Goal: Transaction & Acquisition: Purchase product/service

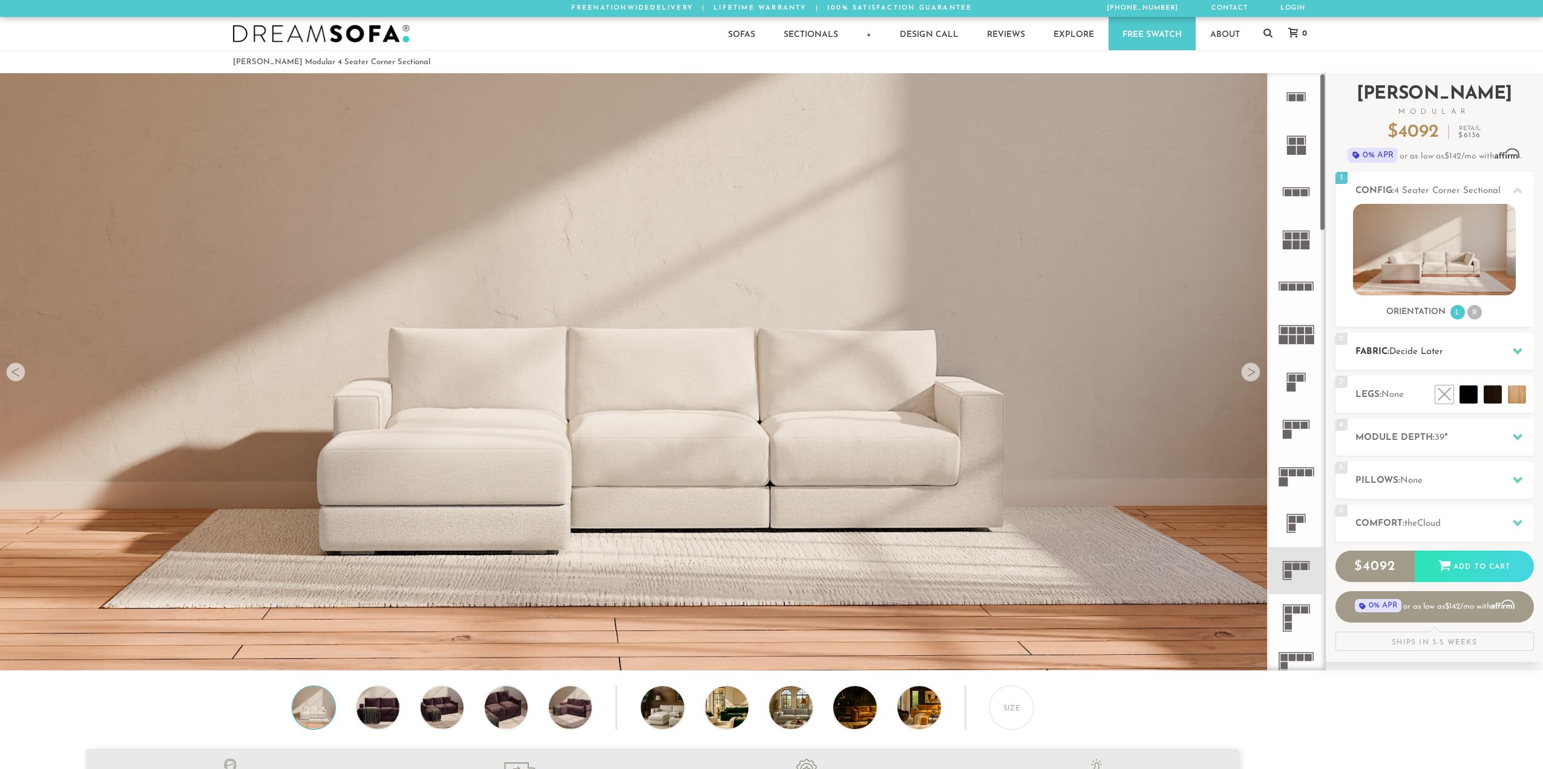
click at [1425, 351] on span "Decide Later" at bounding box center [1416, 351] width 54 height 9
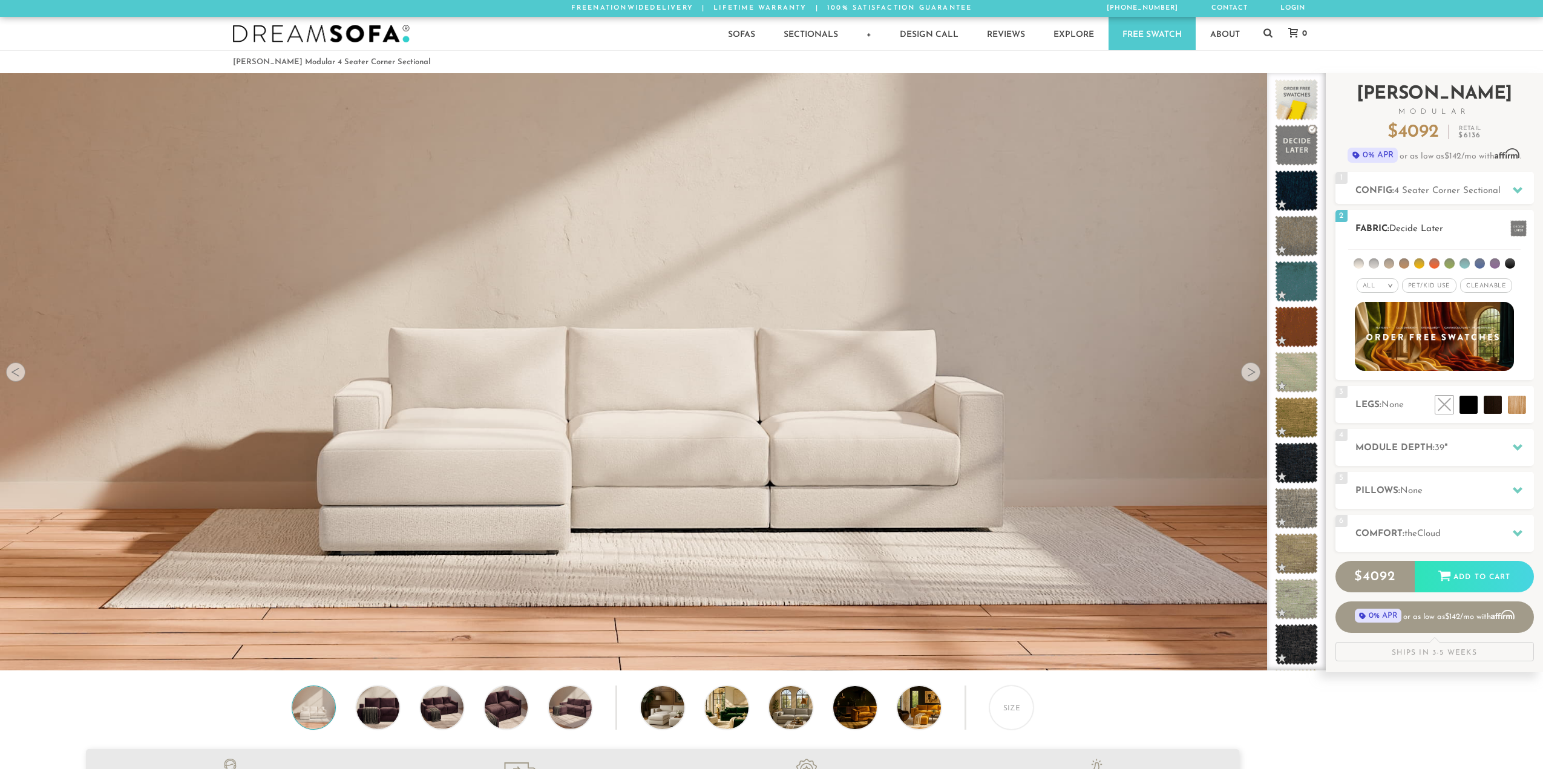
click at [1403, 262] on li at bounding box center [1404, 263] width 10 height 10
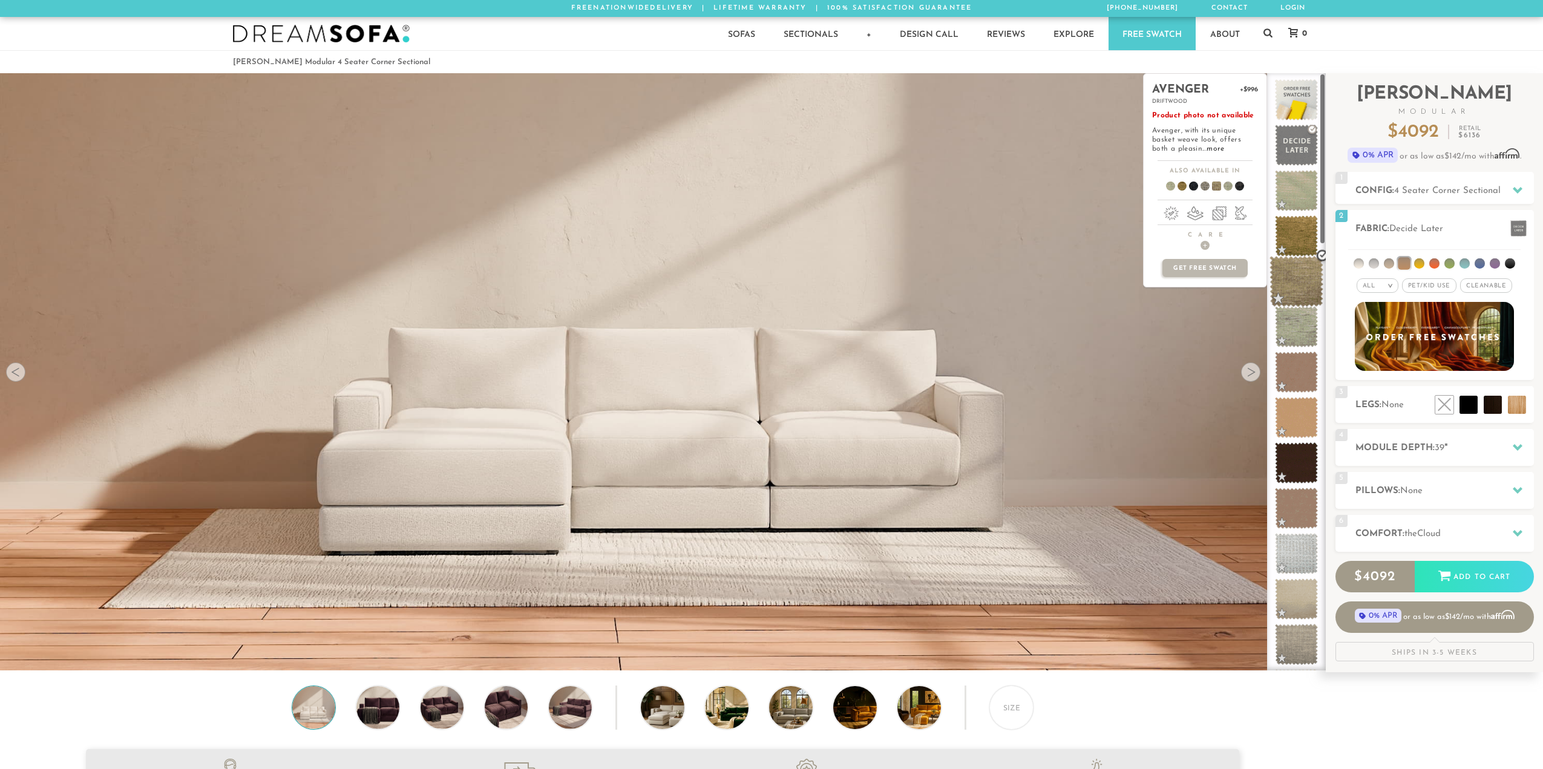
click at [1289, 286] on span at bounding box center [1296, 281] width 54 height 51
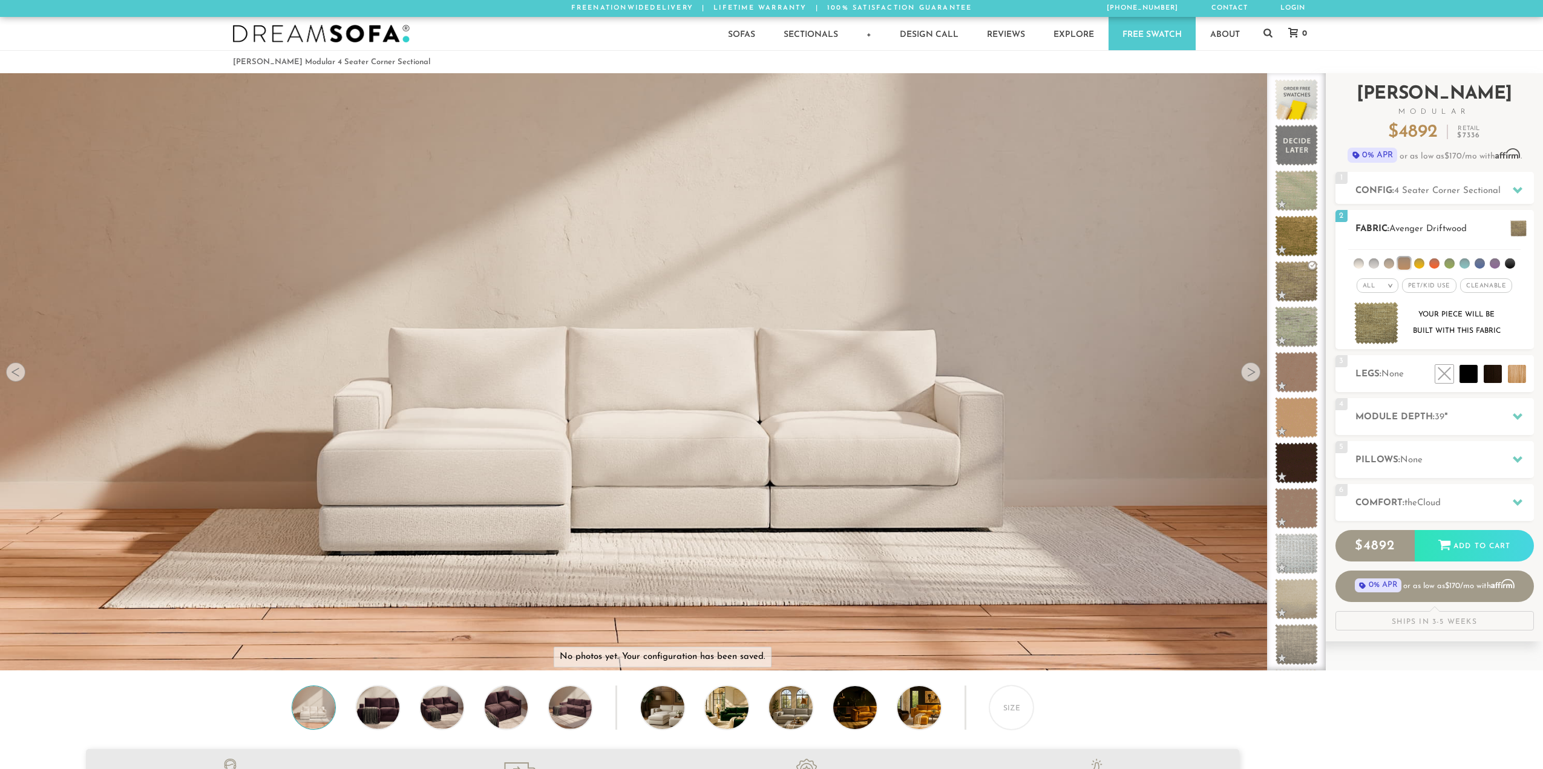
click at [1359, 264] on li at bounding box center [1358, 263] width 10 height 10
click at [1388, 286] on em ">" at bounding box center [1389, 286] width 9 height 6
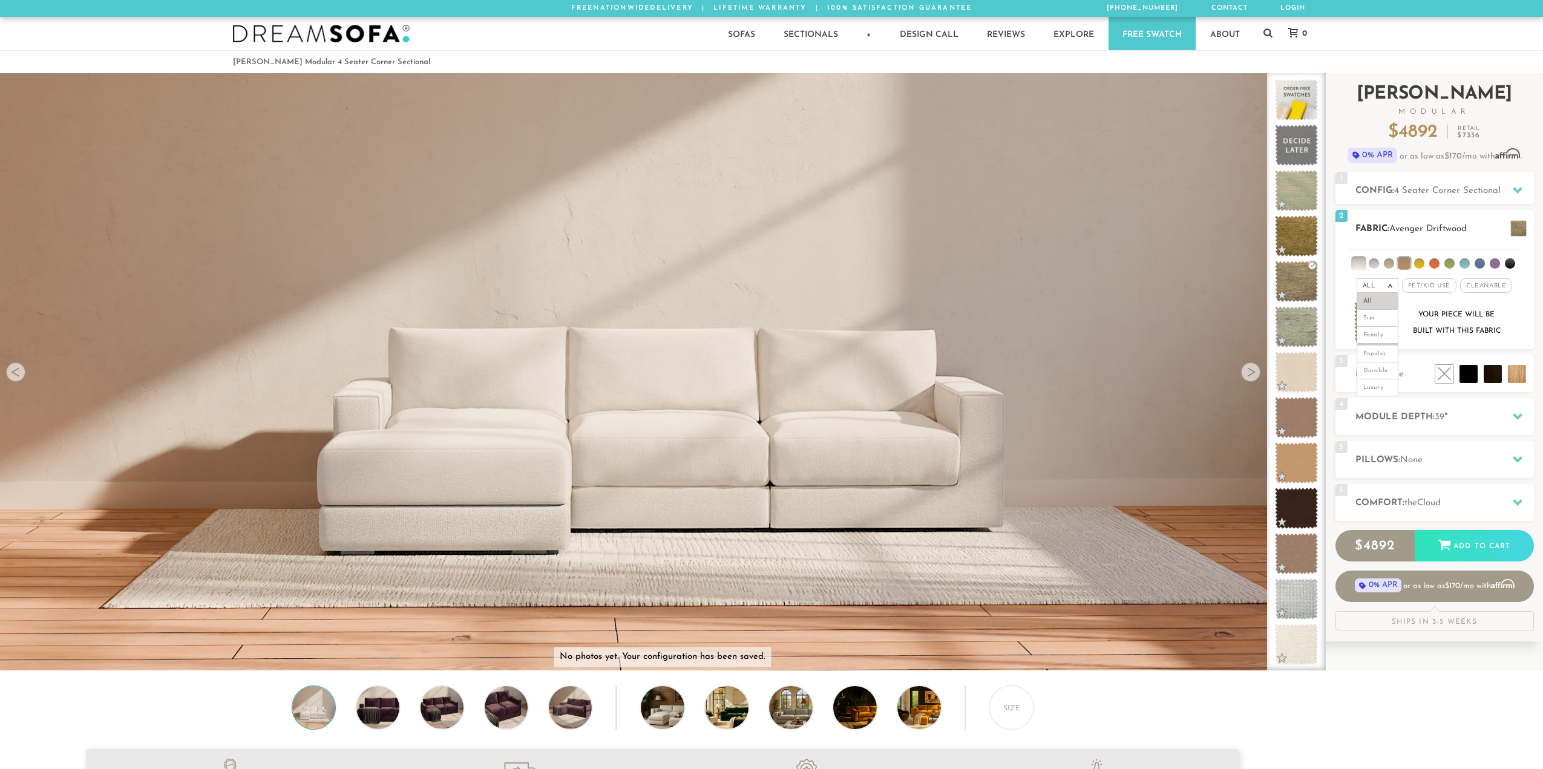
click at [1424, 286] on span "Pet/Kid Use x" at bounding box center [1429, 285] width 54 height 15
click at [1452, 281] on span "Pet/Kid Use x" at bounding box center [1429, 285] width 64 height 15
click at [1290, 106] on span at bounding box center [1296, 99] width 54 height 51
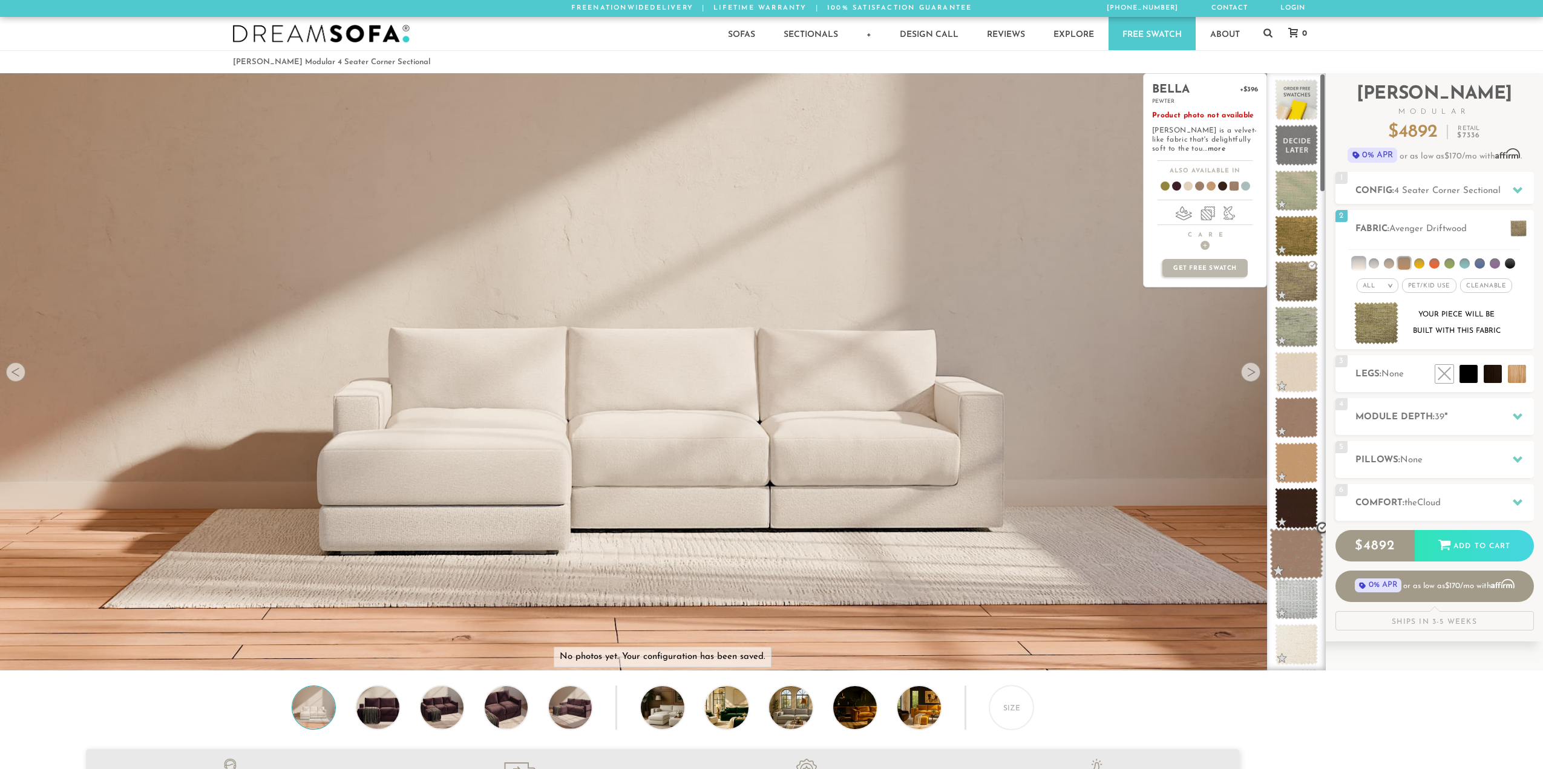
click at [1311, 550] on span at bounding box center [1296, 553] width 54 height 51
click at [1293, 493] on span at bounding box center [1296, 508] width 54 height 51
click at [1304, 468] on span at bounding box center [1296, 462] width 54 height 51
click at [1305, 408] on span at bounding box center [1296, 417] width 54 height 51
click at [1308, 371] on span at bounding box center [1296, 372] width 54 height 51
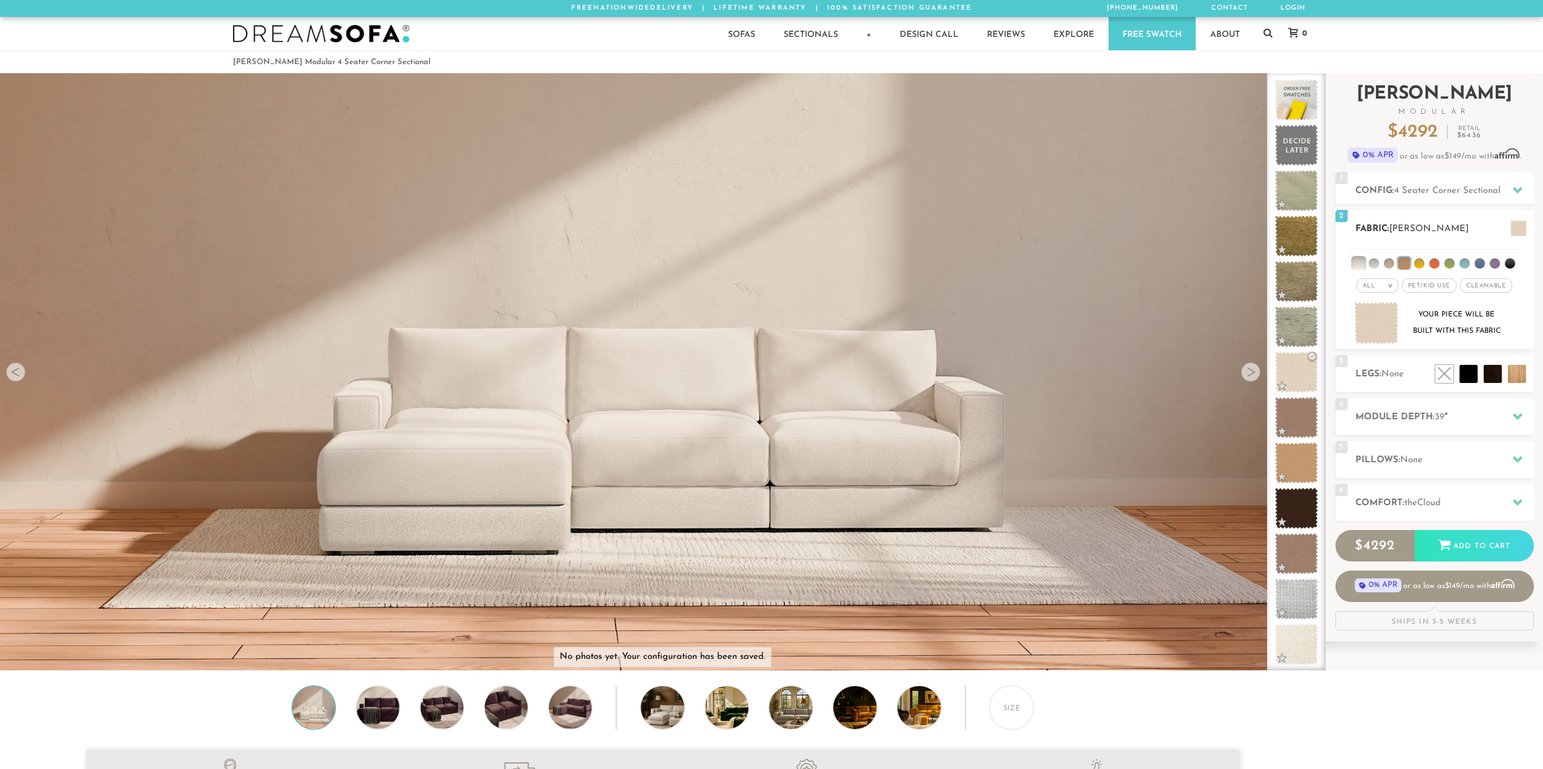
click at [1442, 230] on span "[PERSON_NAME]" at bounding box center [1428, 228] width 79 height 9
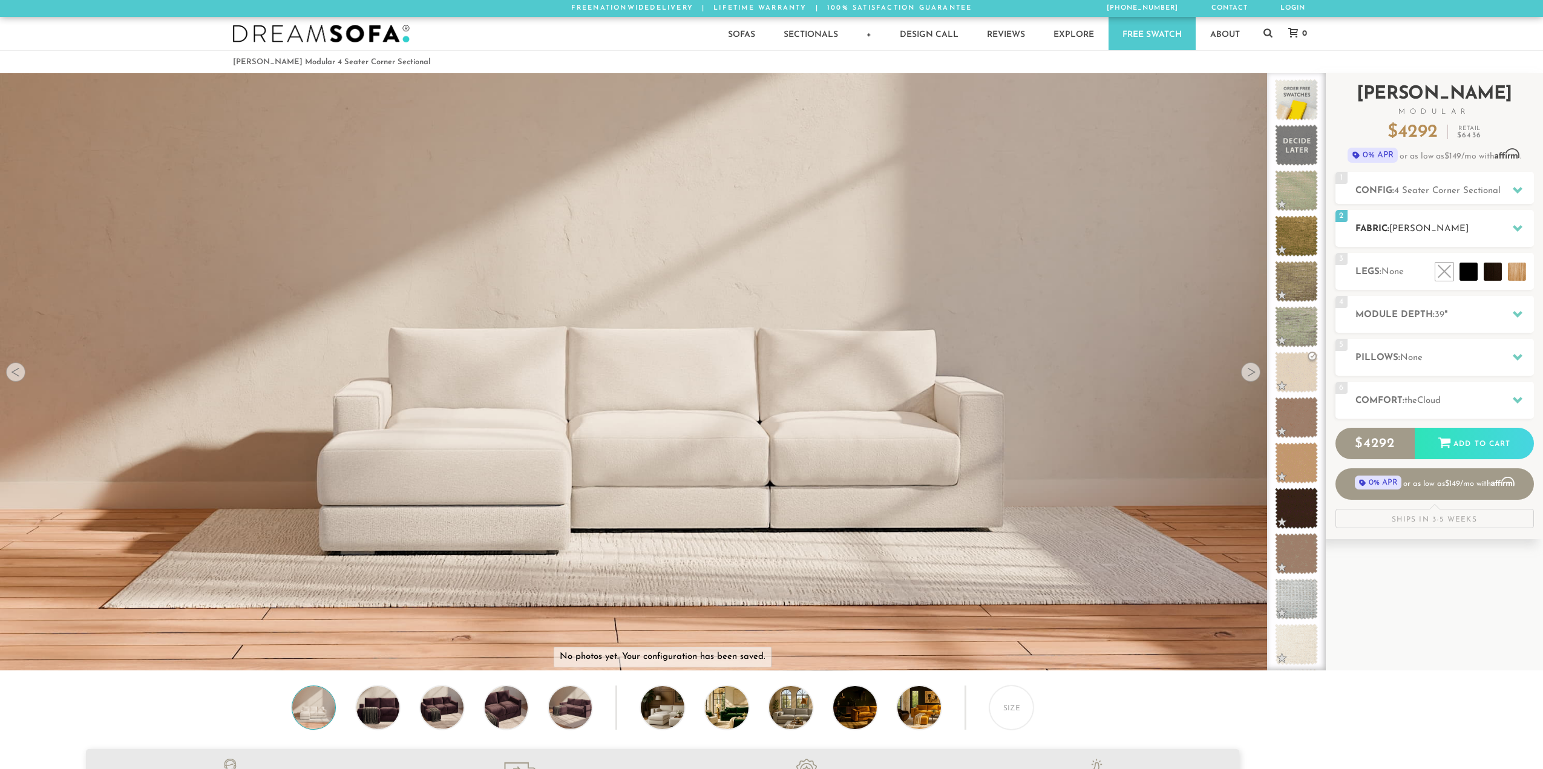
click at [1443, 229] on span "[PERSON_NAME]" at bounding box center [1428, 228] width 79 height 9
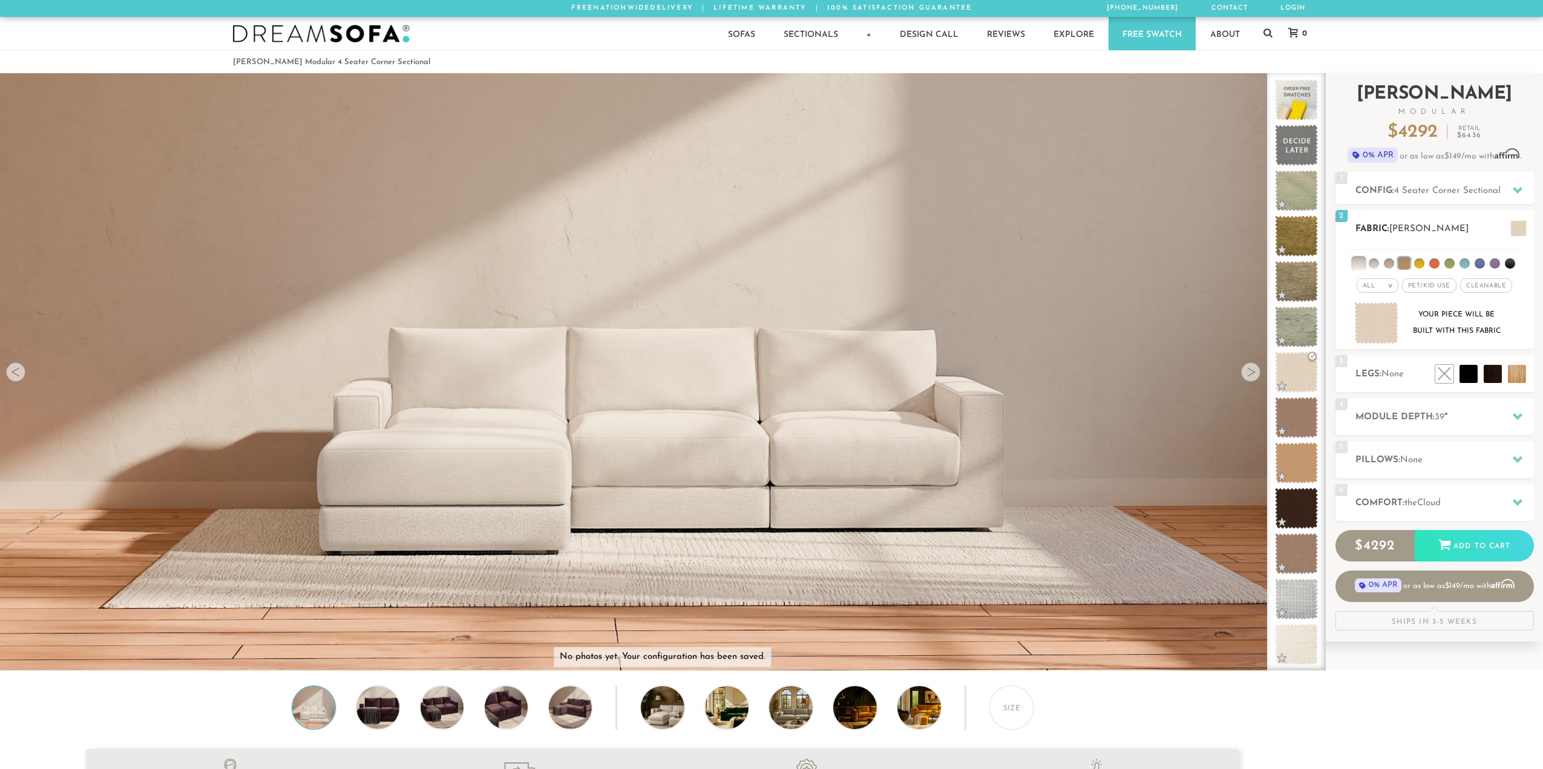
click at [1373, 266] on li at bounding box center [1373, 263] width 10 height 10
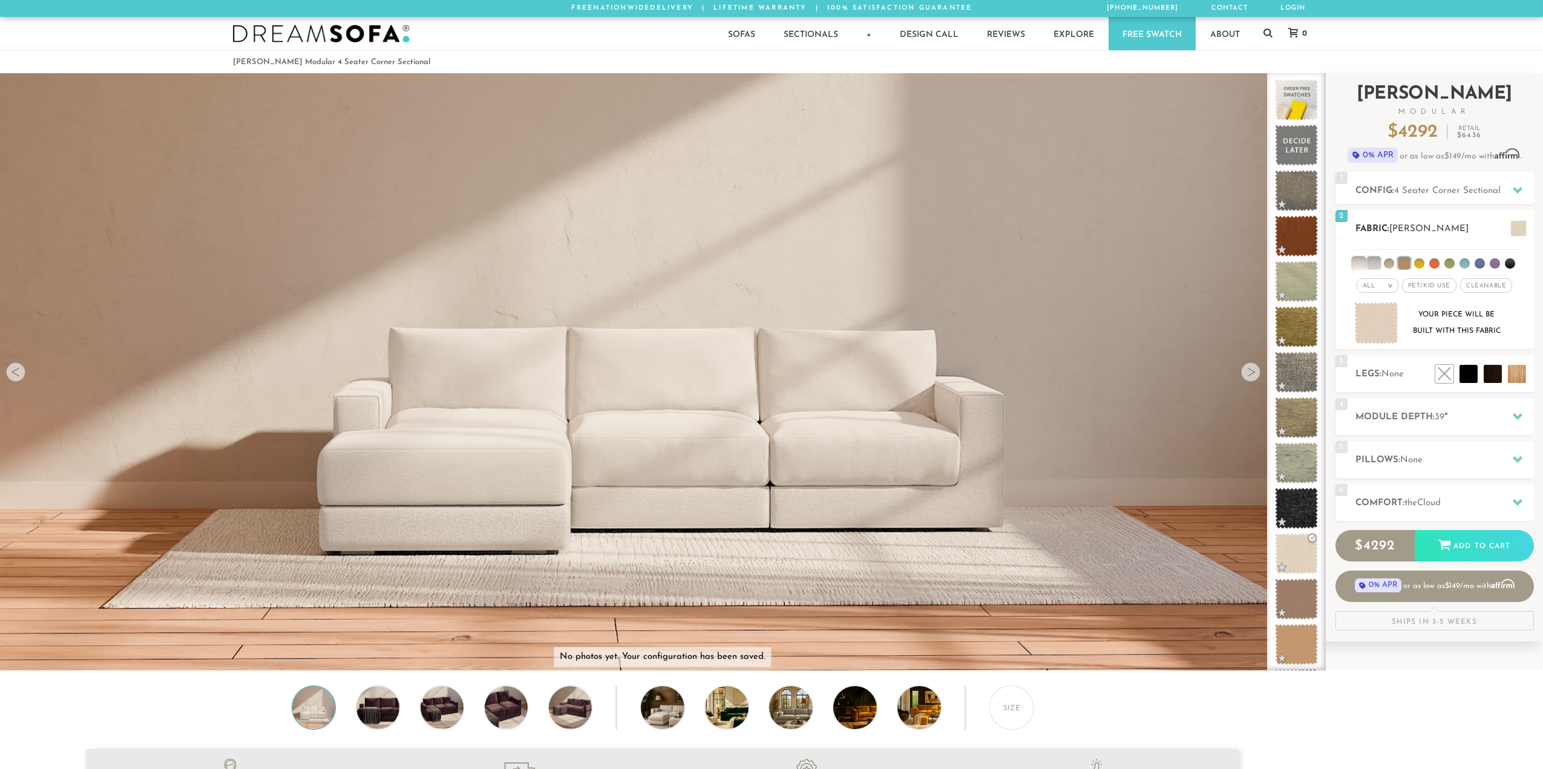
click at [1384, 269] on ul at bounding box center [1434, 261] width 172 height 22
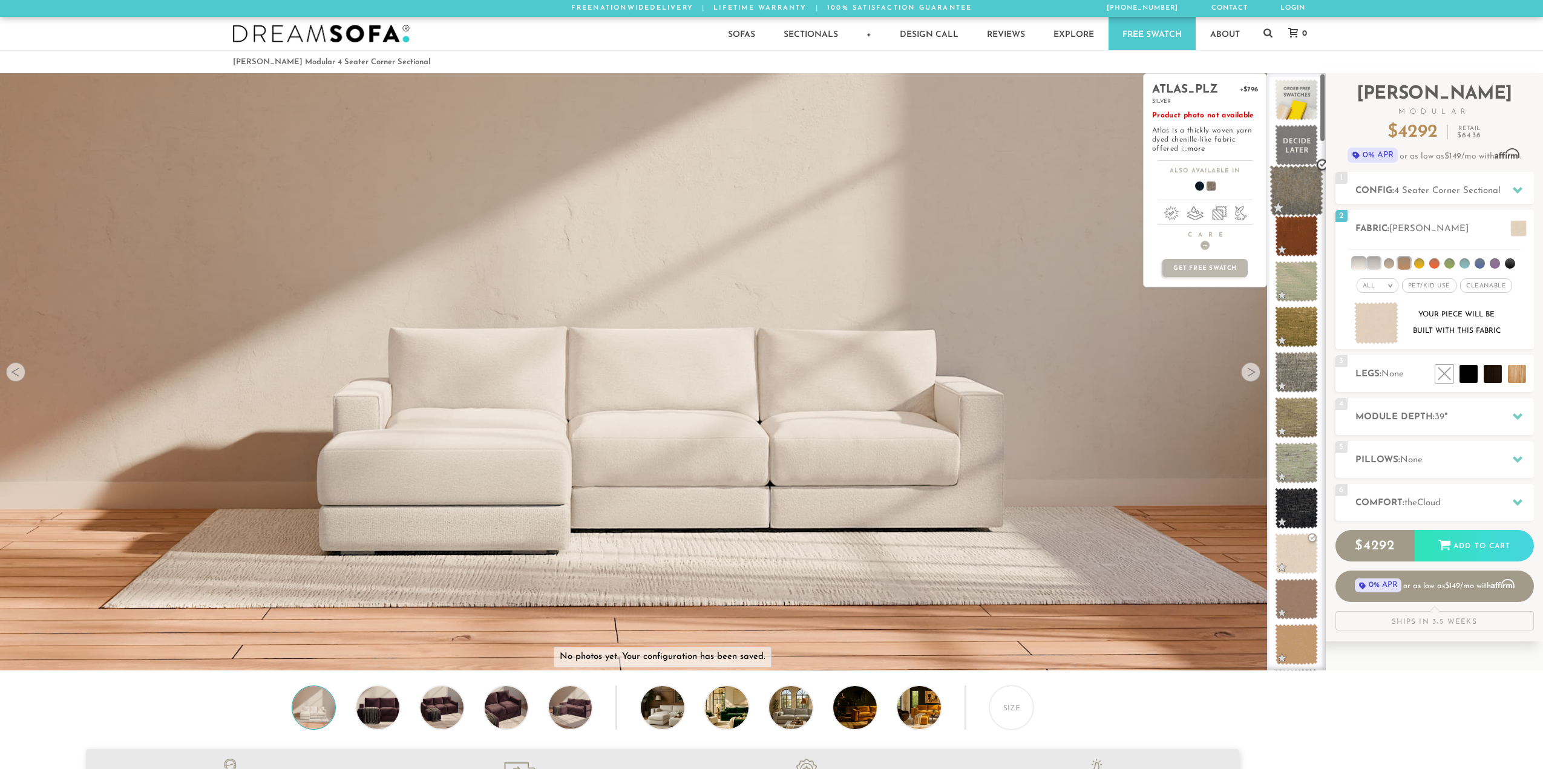
click at [1290, 206] on span at bounding box center [1296, 190] width 54 height 51
click at [1297, 233] on span at bounding box center [1296, 236] width 54 height 51
click at [1305, 278] on span at bounding box center [1296, 281] width 54 height 51
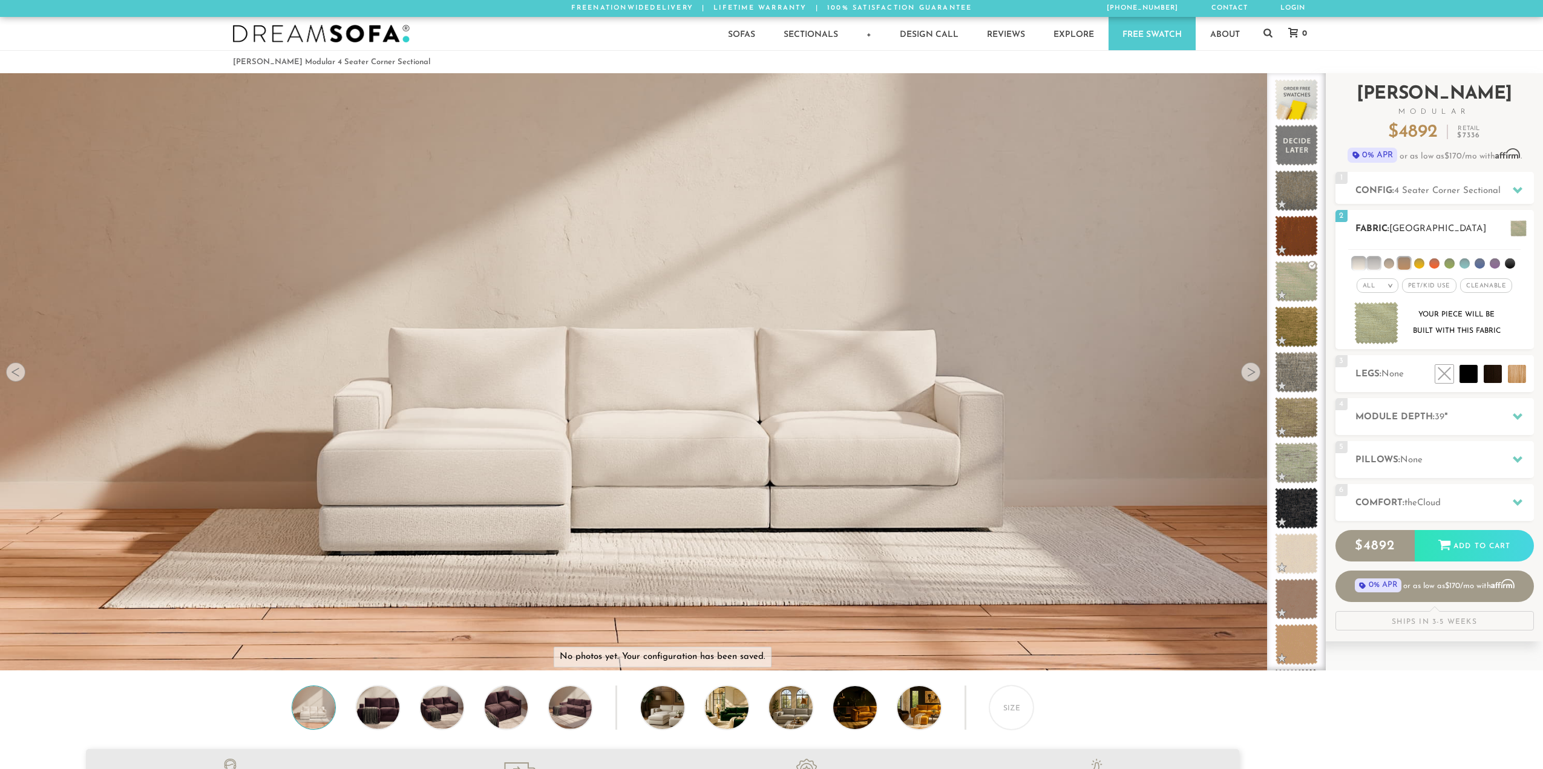
click at [1385, 263] on li at bounding box center [1389, 263] width 10 height 10
click at [1390, 263] on li at bounding box center [1388, 263] width 12 height 12
click at [1400, 259] on li at bounding box center [1403, 263] width 12 height 12
click at [1374, 263] on li at bounding box center [1373, 263] width 12 height 12
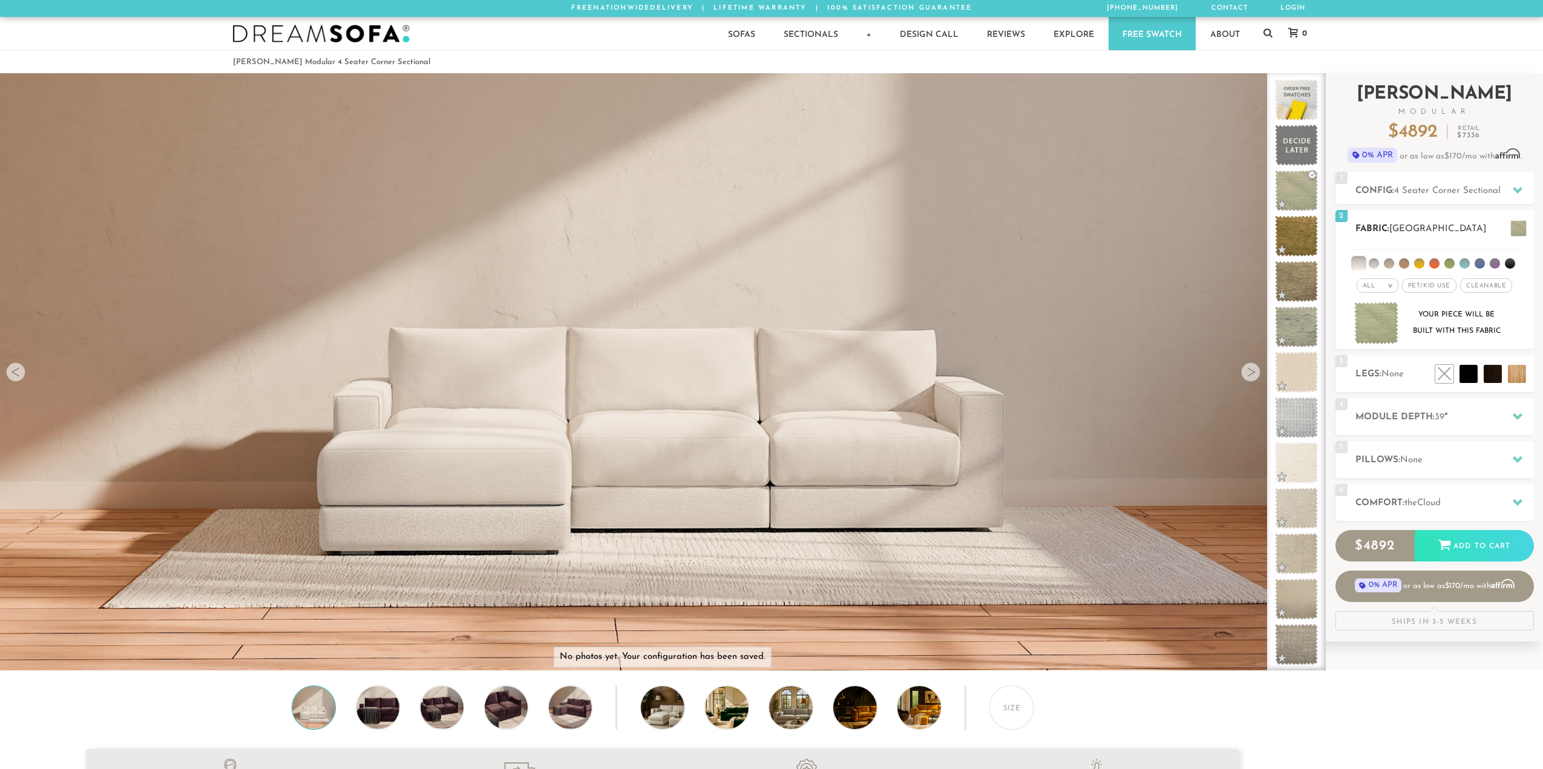
click at [1356, 264] on li at bounding box center [1358, 263] width 12 height 12
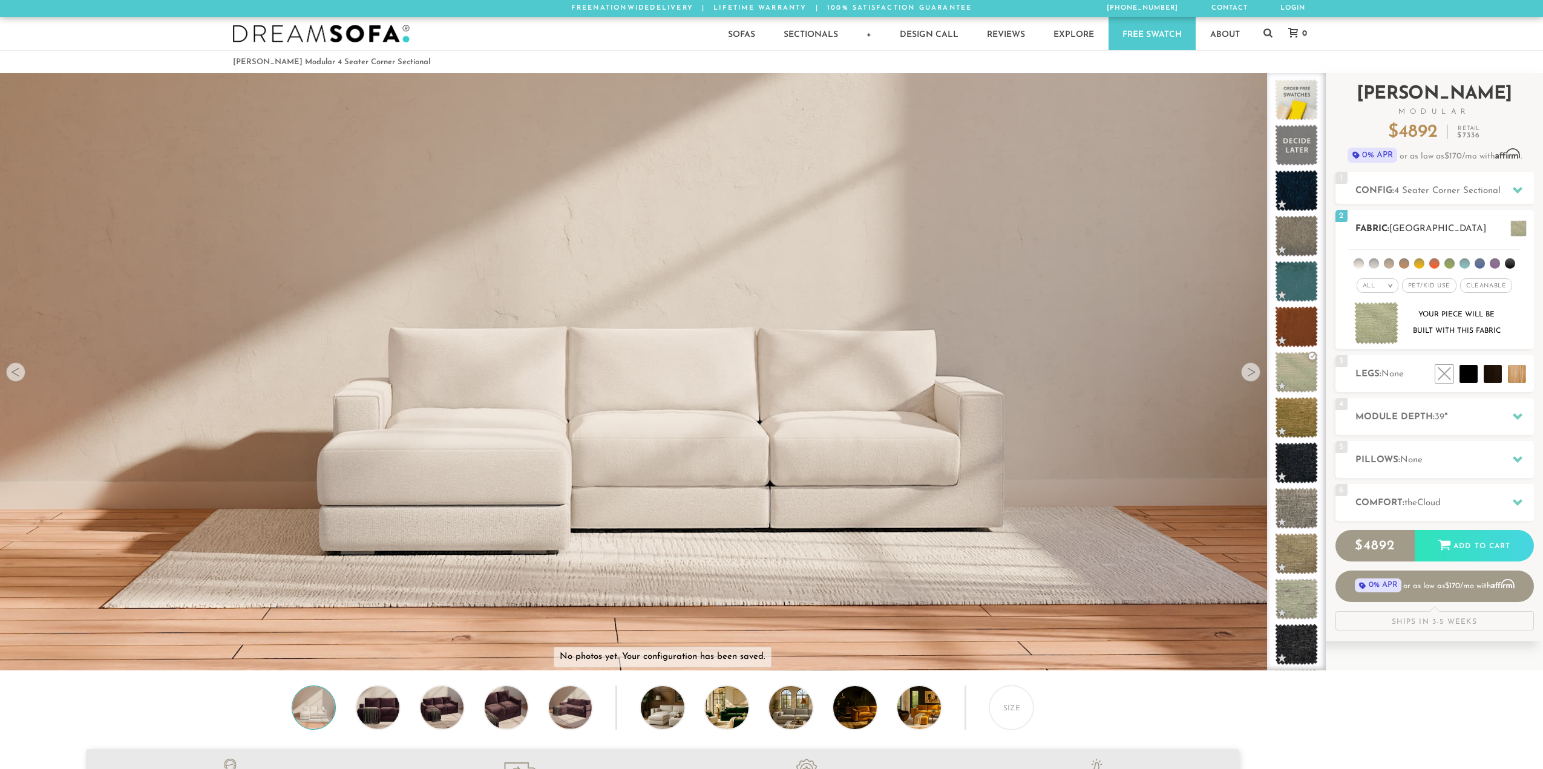
click at [1512, 264] on li at bounding box center [1510, 263] width 10 height 10
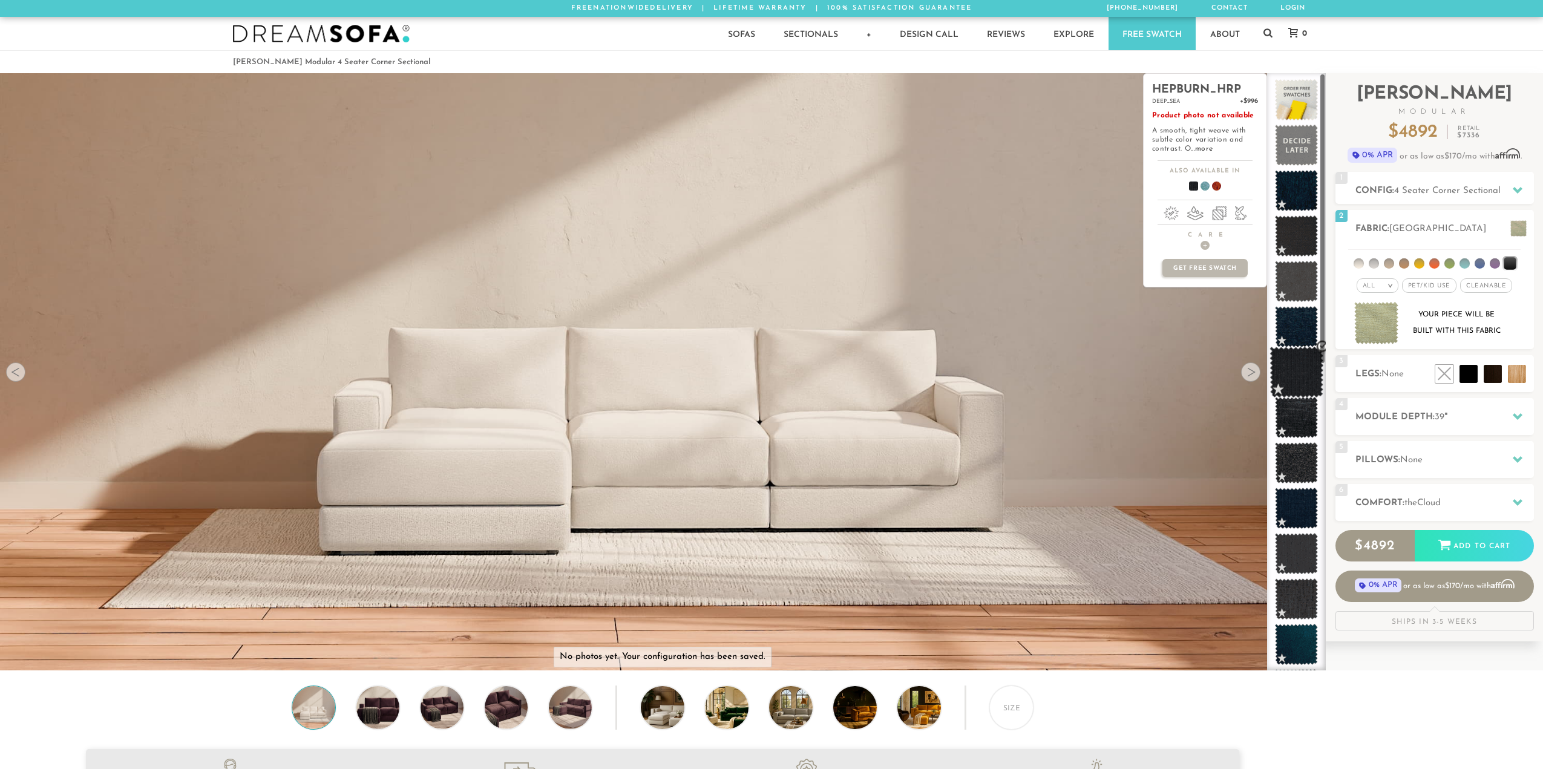
click at [1289, 364] on span at bounding box center [1296, 372] width 54 height 51
